Goal: Information Seeking & Learning: Learn about a topic

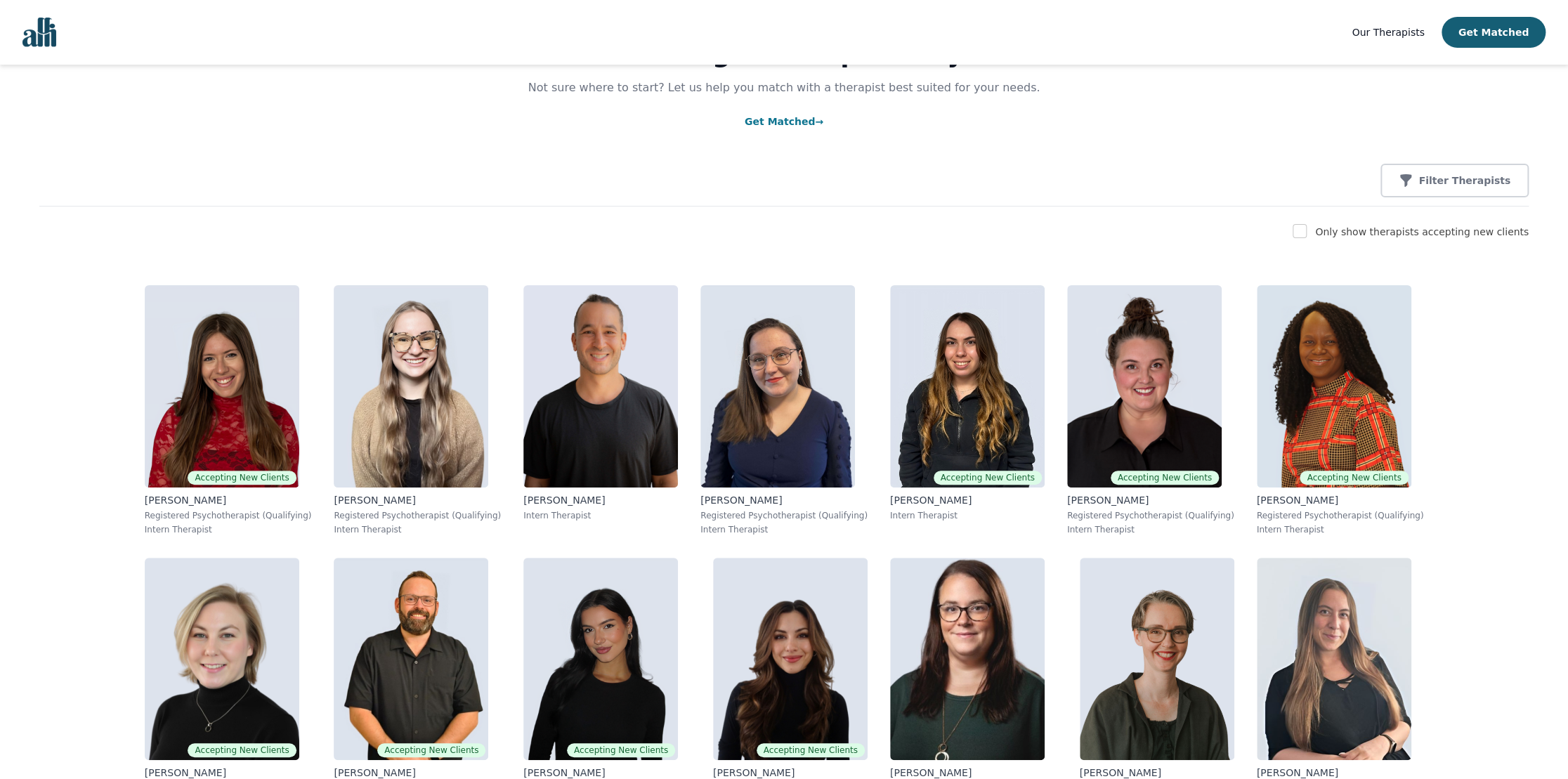
scroll to position [141, 0]
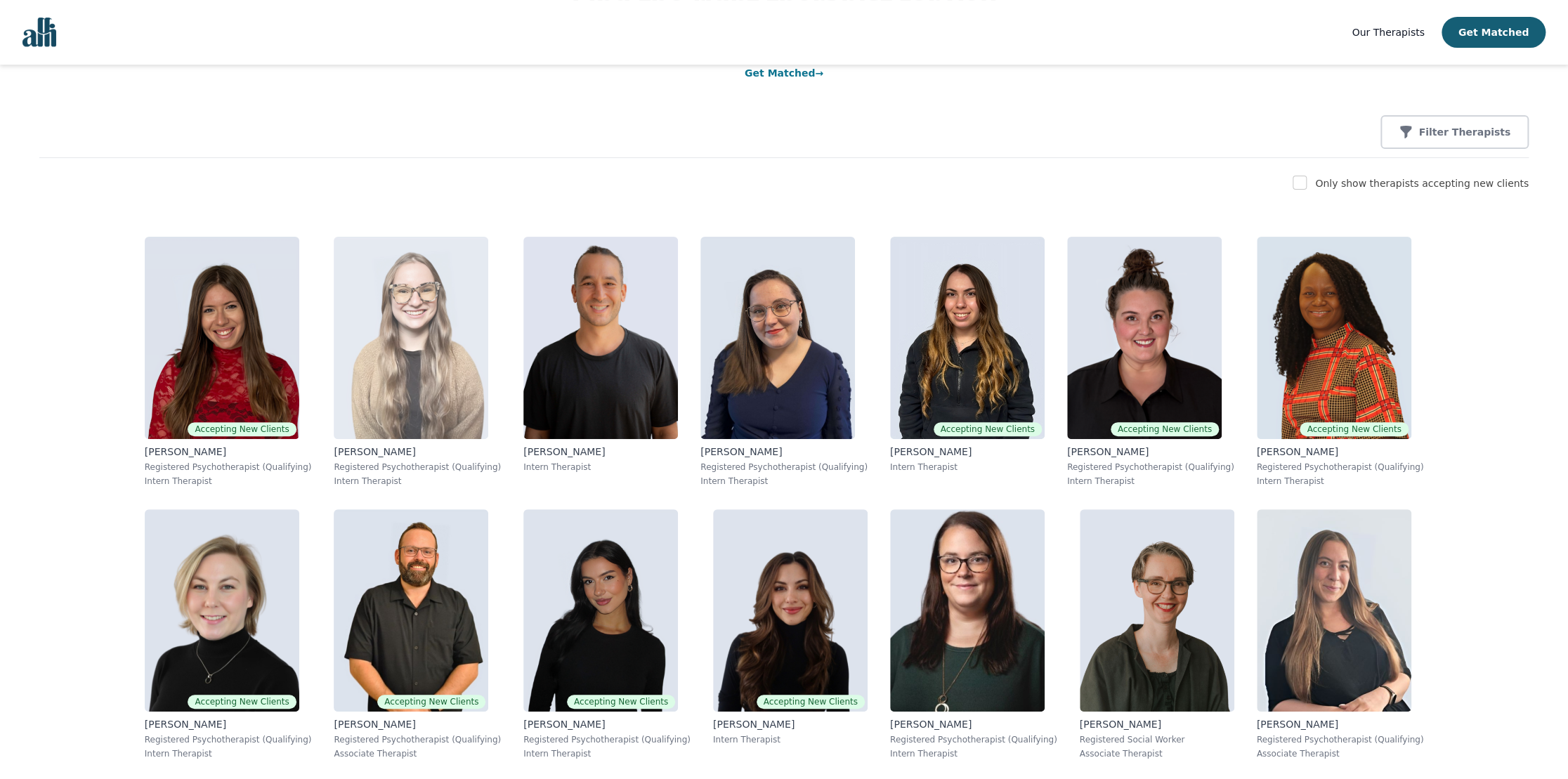
click at [335, 286] on img at bounding box center [411, 338] width 154 height 203
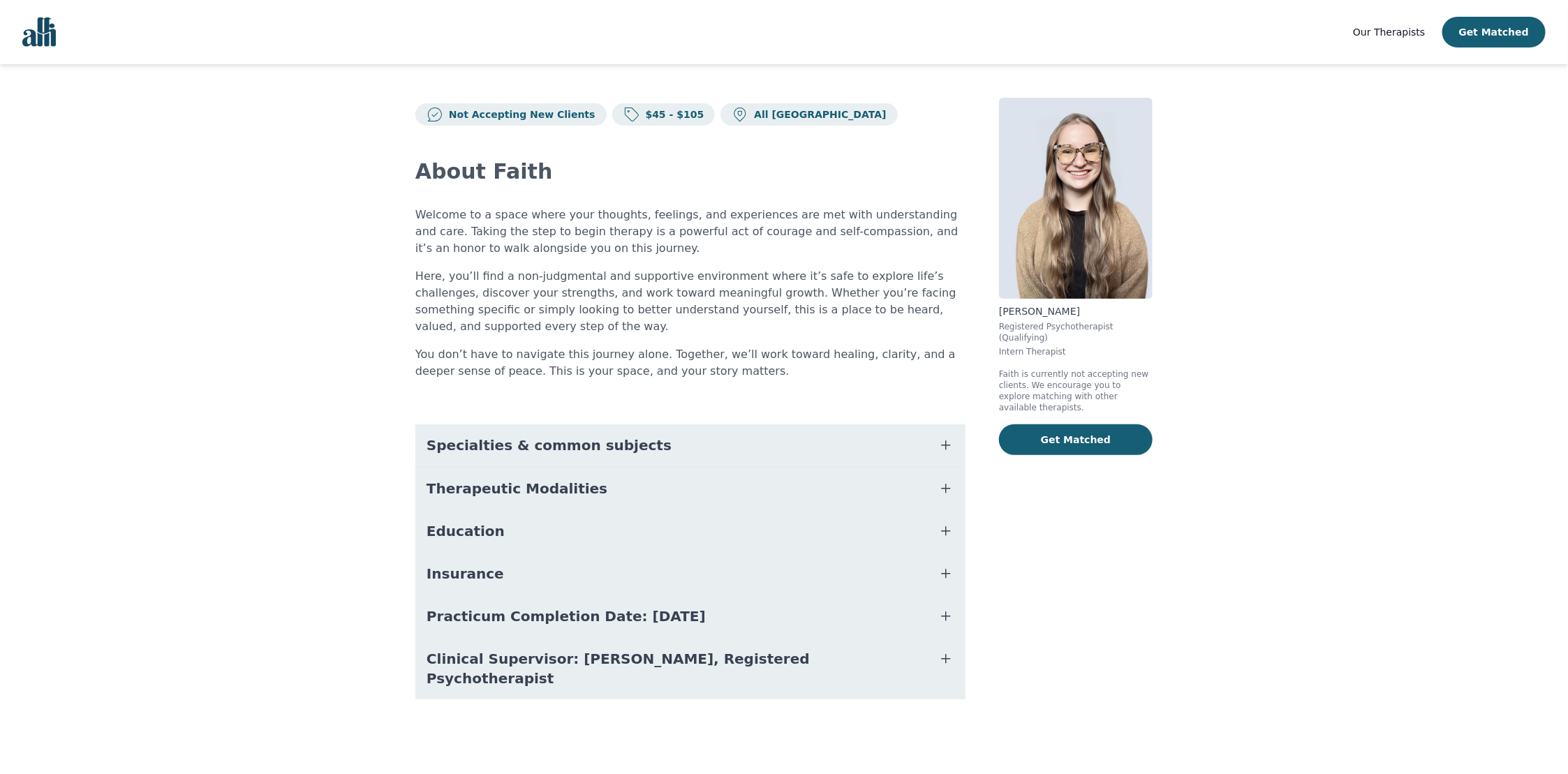
click at [552, 453] on span "Specialties & common subjects" at bounding box center [549, 445] width 245 height 19
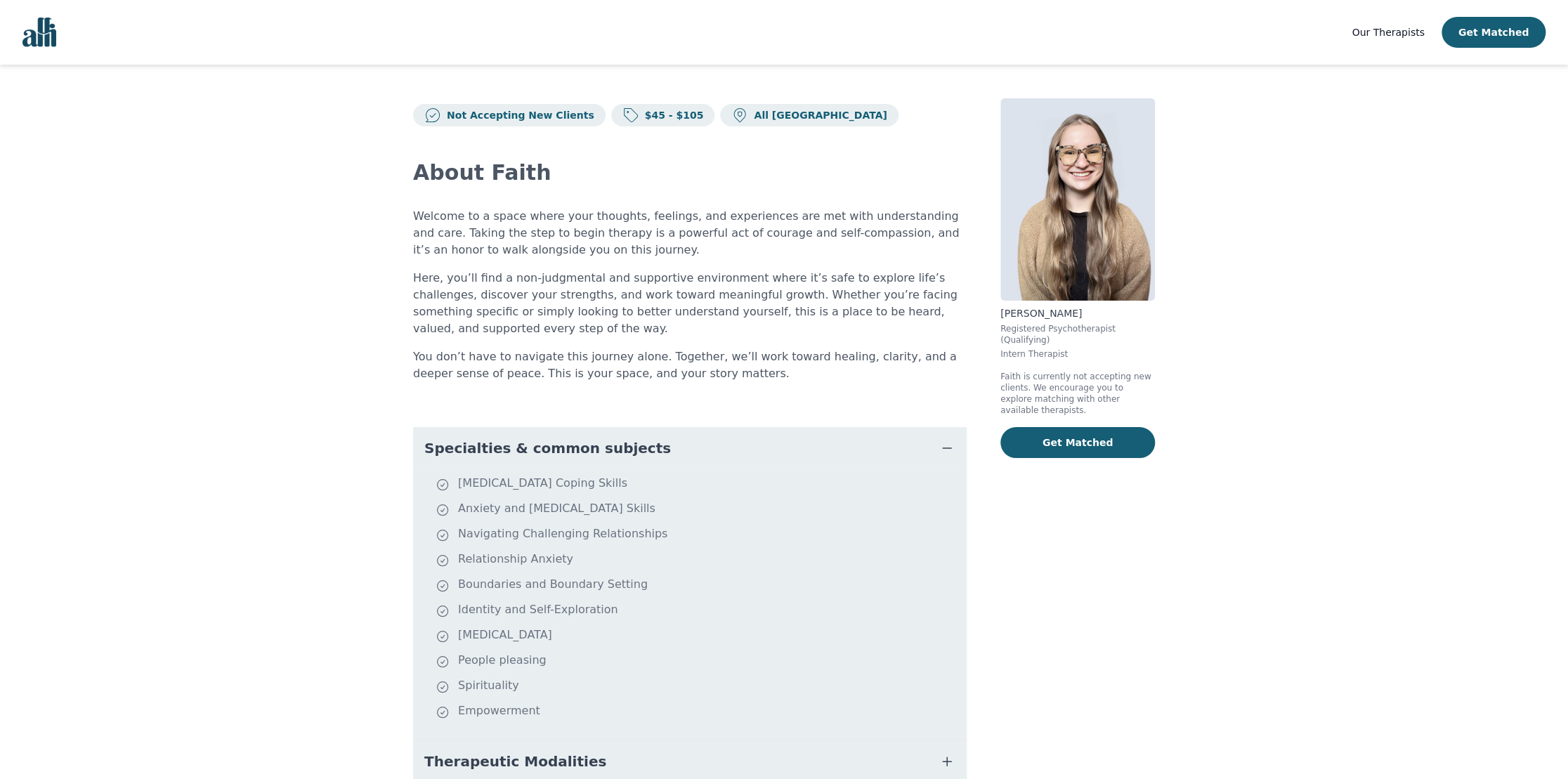
click at [555, 456] on span "Specialties & common subjects" at bounding box center [547, 448] width 247 height 19
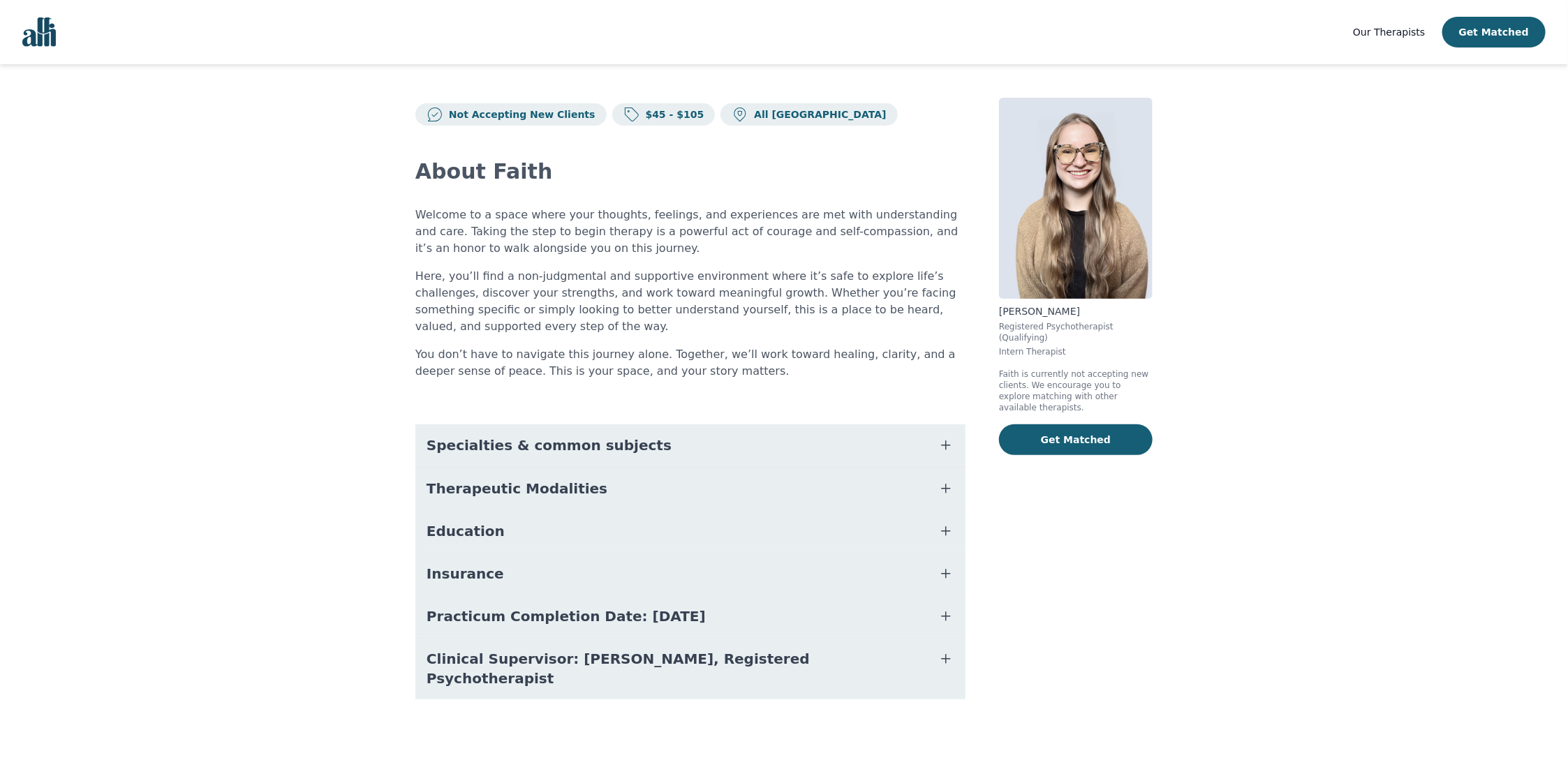
click at [722, 668] on button "Clinical Supervisor: [PERSON_NAME], Registered Psychotherapist" at bounding box center [690, 669] width 550 height 62
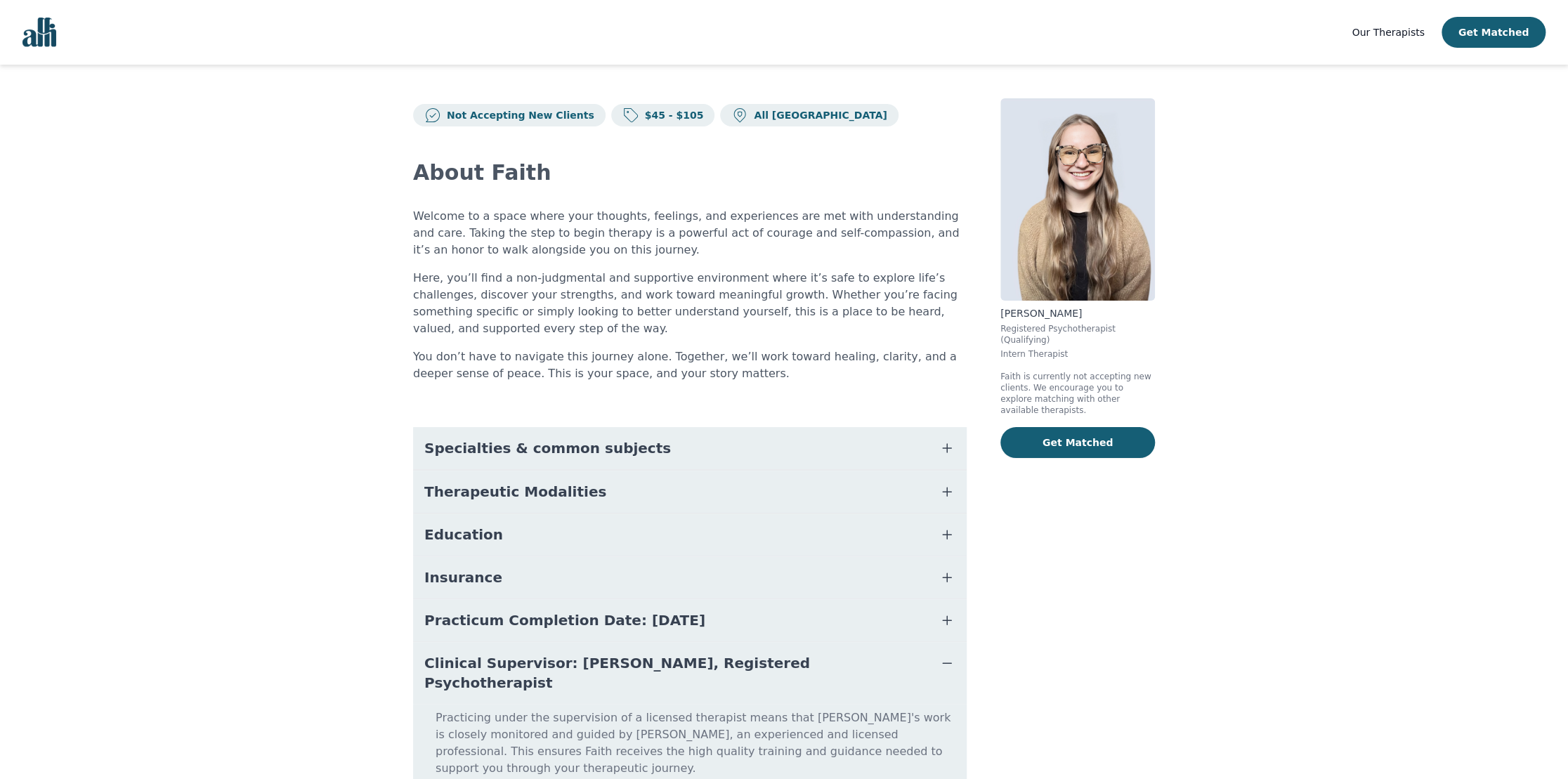
click at [726, 672] on button "Clinical Supervisor: [PERSON_NAME], Registered Psychotherapist" at bounding box center [690, 673] width 553 height 62
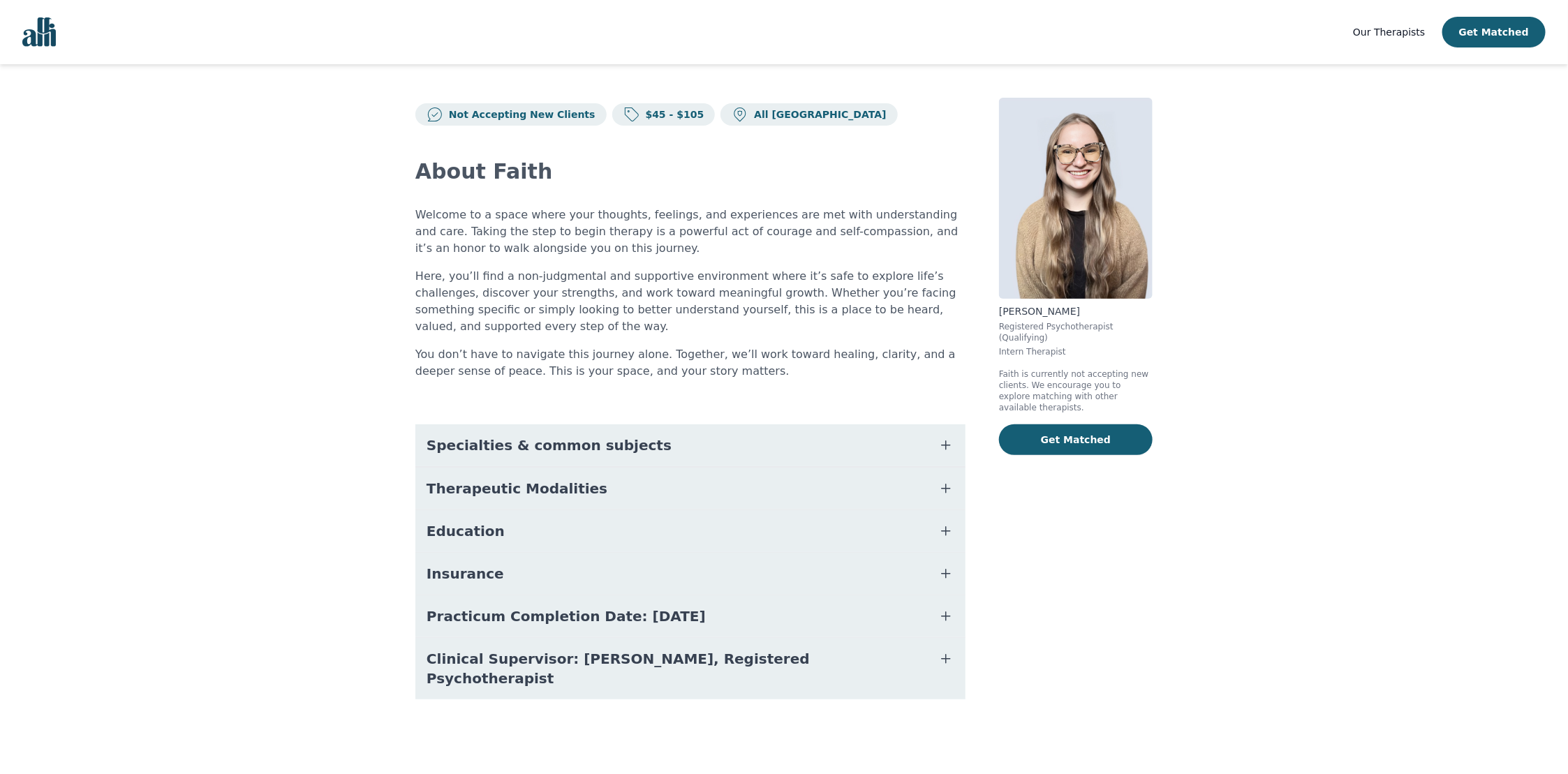
click at [558, 626] on button "Practicum Completion Date: [DATE]" at bounding box center [690, 616] width 550 height 42
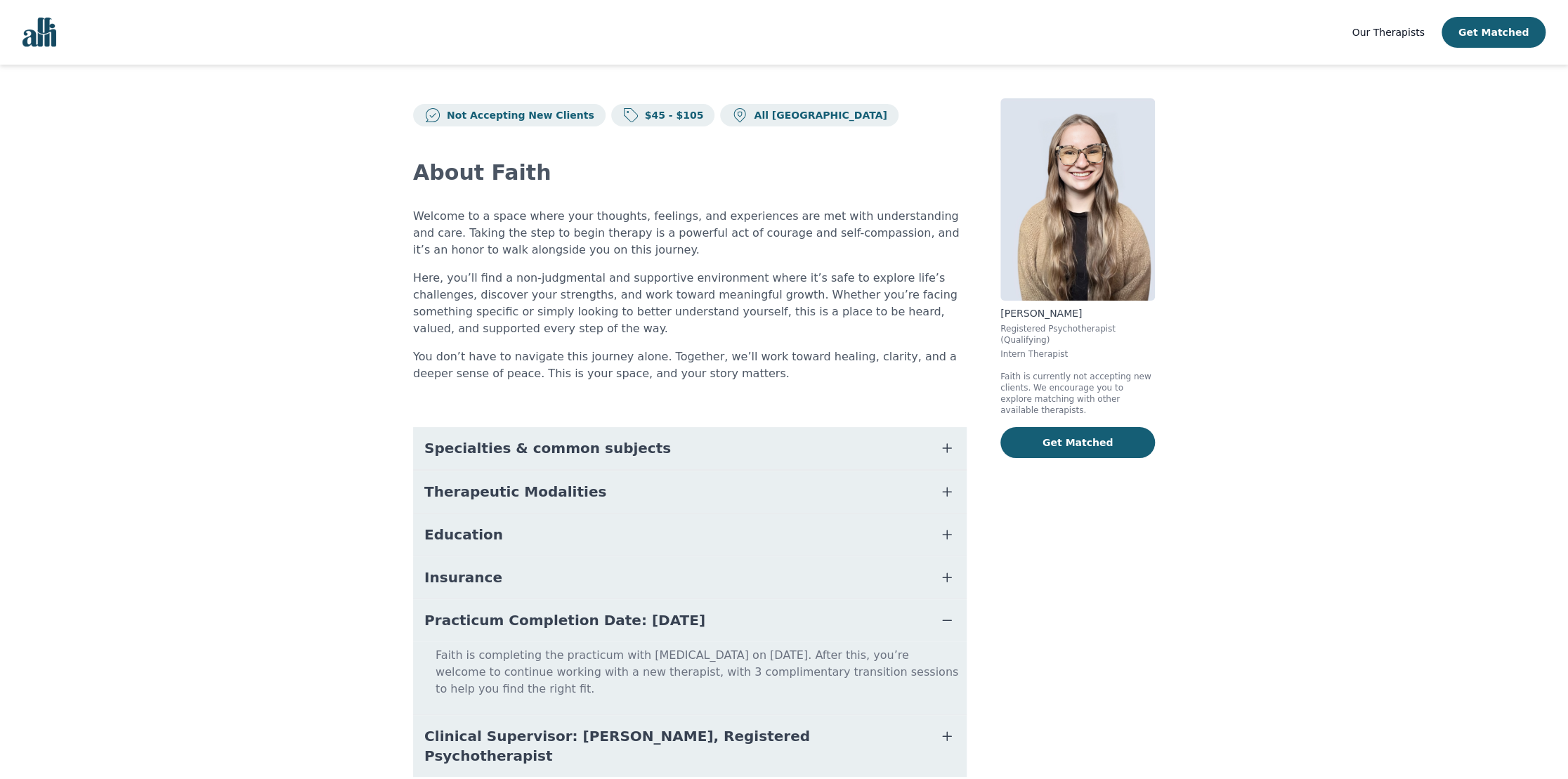
click at [561, 630] on button "Practicum Completion Date: [DATE]" at bounding box center [690, 620] width 553 height 42
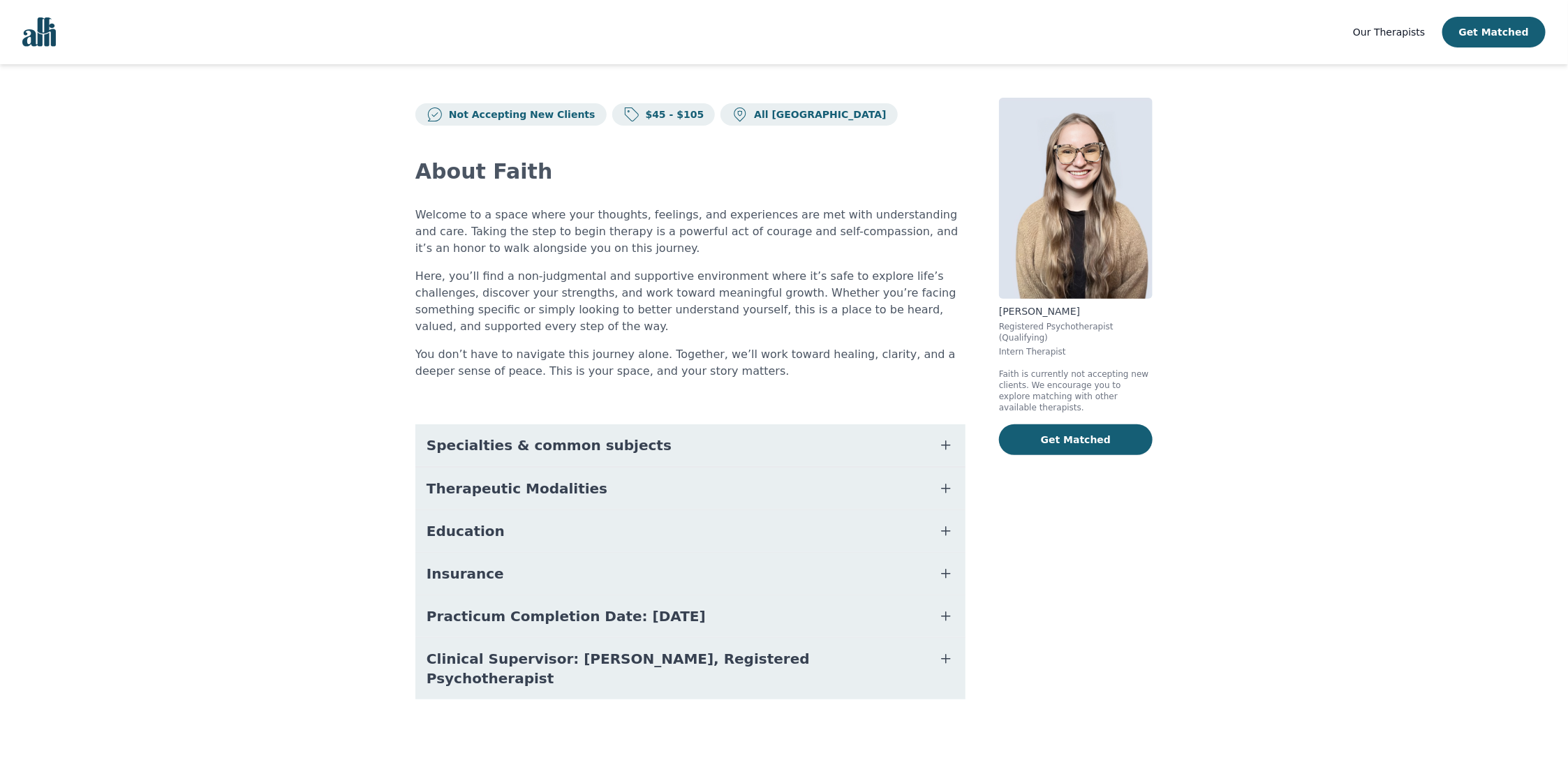
click at [558, 626] on button "Practicum Completion Date: [DATE]" at bounding box center [690, 616] width 550 height 42
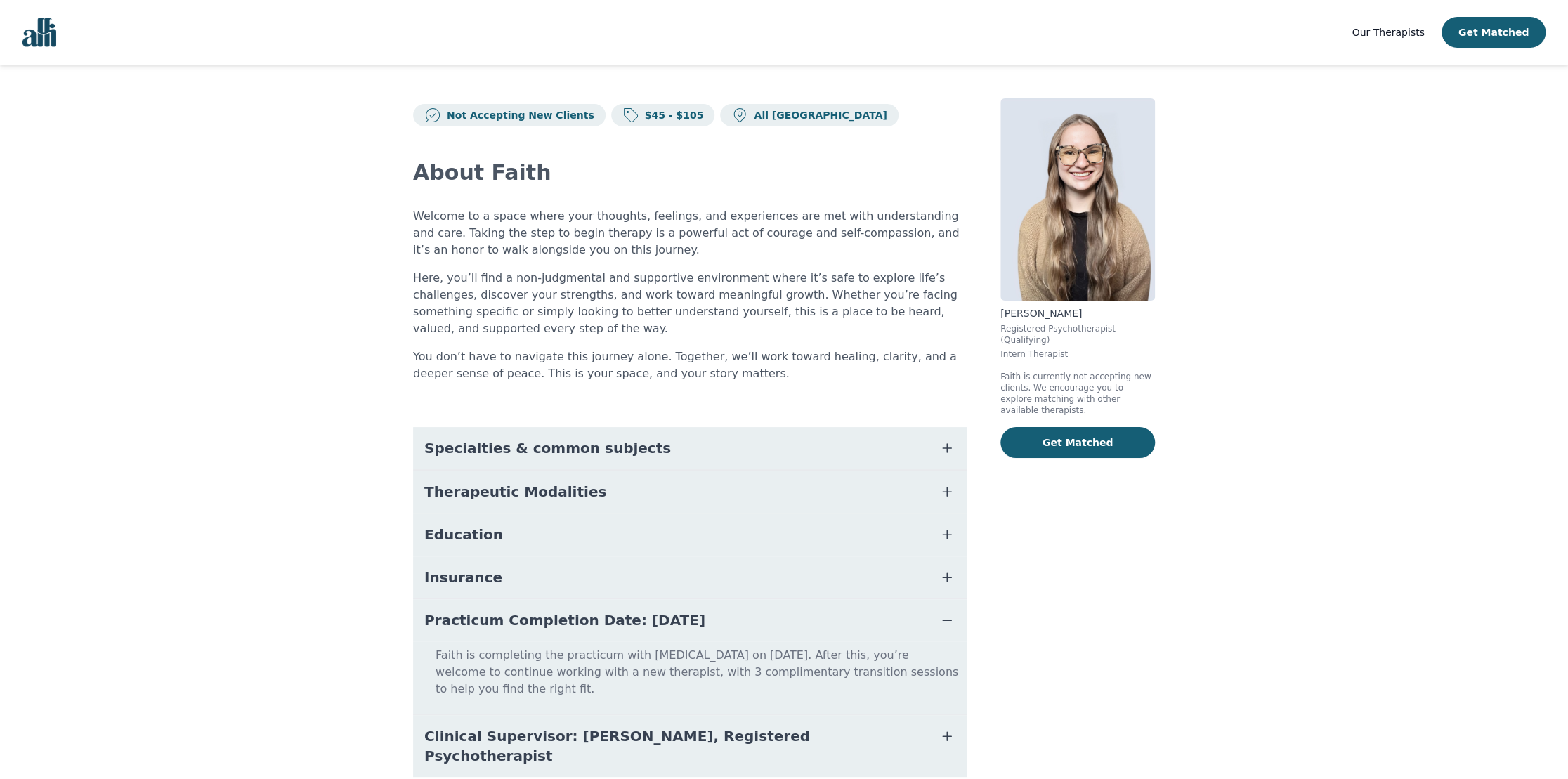
click at [649, 617] on span "Practicum Completion Date: [DATE]" at bounding box center [565, 620] width 281 height 19
